Goal: Feedback & Contribution: Leave review/rating

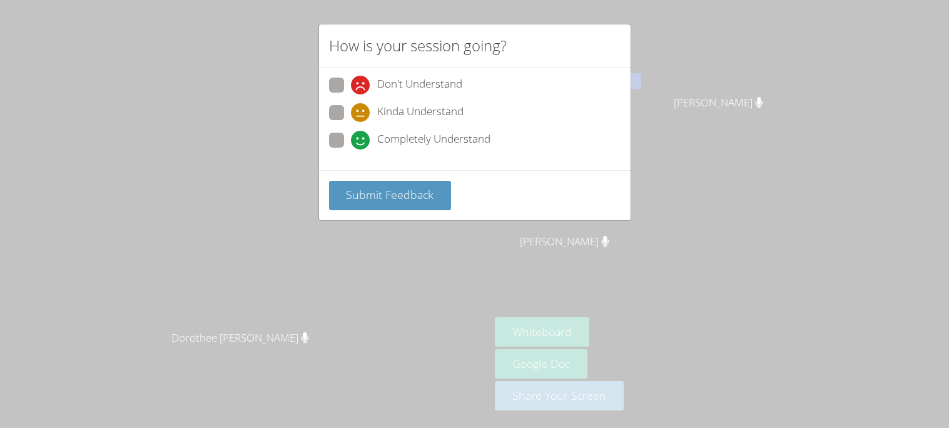
click at [238, 210] on div "How is your session going? Don't Understand Kinda Understand Completely Underst…" at bounding box center [474, 214] width 949 height 428
click at [351, 149] on span at bounding box center [351, 149] width 0 height 0
click at [351, 138] on input "Completely Understand" at bounding box center [356, 138] width 11 height 11
radio input "true"
click at [356, 190] on span "Submit Feedback" at bounding box center [390, 194] width 88 height 15
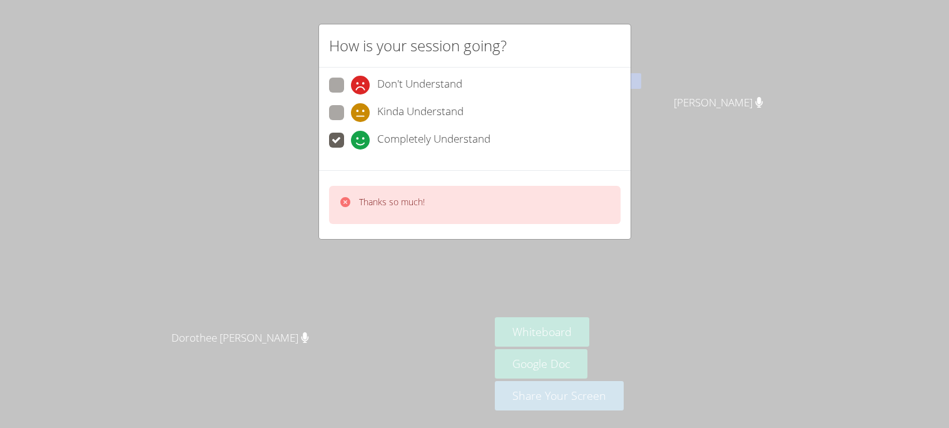
click at [266, 218] on div "How is your session going? Don't Understand Kinda Understand Completely Underst…" at bounding box center [474, 214] width 949 height 428
click at [340, 200] on icon at bounding box center [345, 202] width 13 height 13
click at [344, 197] on icon at bounding box center [345, 202] width 10 height 10
